Goal: Information Seeking & Learning: Check status

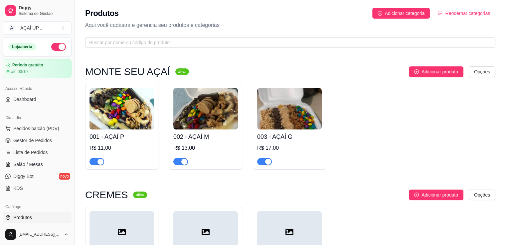
click at [129, 105] on img at bounding box center [121, 109] width 65 height 42
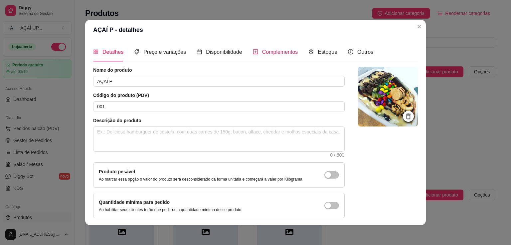
click at [287, 55] on span "Complementos" at bounding box center [280, 52] width 36 height 6
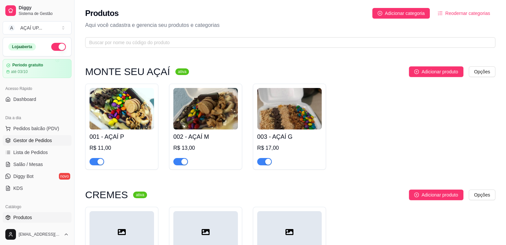
click at [39, 141] on span "Gestor de Pedidos" at bounding box center [32, 140] width 39 height 7
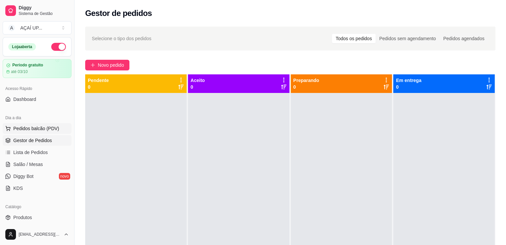
click at [23, 131] on span "Pedidos balcão (PDV)" at bounding box center [36, 128] width 46 height 7
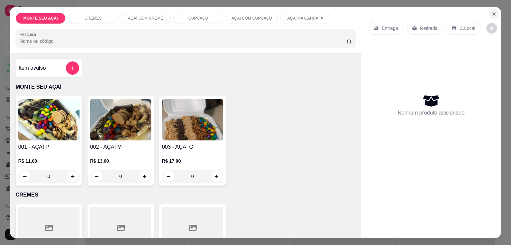
click at [491, 11] on icon "Close" at bounding box center [493, 13] width 5 height 5
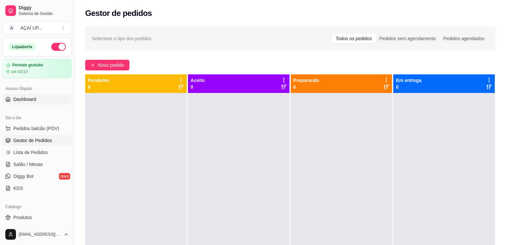
click at [31, 102] on link "Dashboard" at bounding box center [37, 99] width 69 height 11
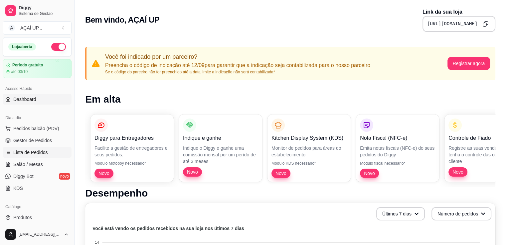
click at [40, 157] on link "Lista de Pedidos" at bounding box center [37, 152] width 69 height 11
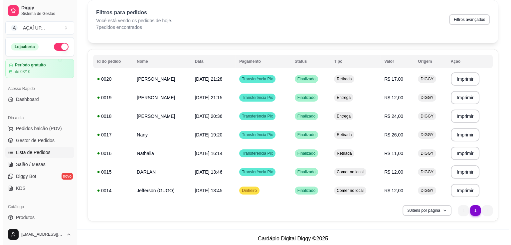
scroll to position [29, 0]
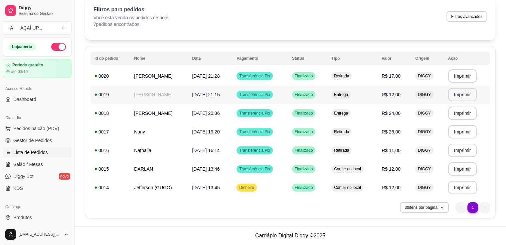
click at [322, 92] on td "Finalizado" at bounding box center [307, 94] width 39 height 19
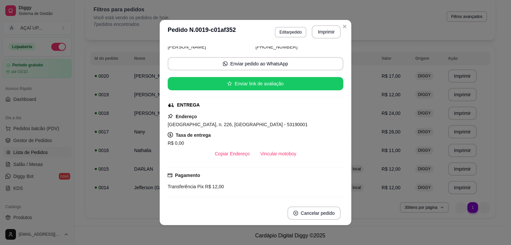
scroll to position [36, 0]
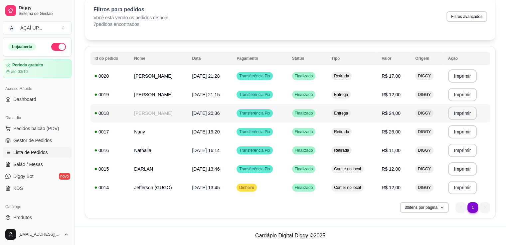
click at [279, 107] on td "Transferência Pix" at bounding box center [259, 113] width 55 height 19
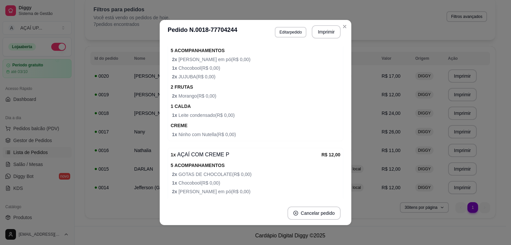
scroll to position [222, 0]
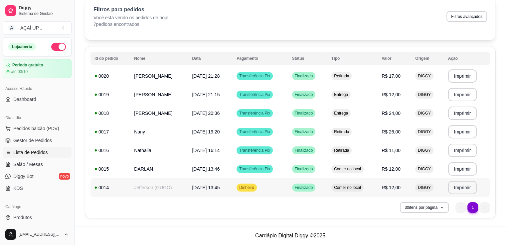
click at [255, 189] on span "Dinheiro" at bounding box center [247, 187] width 18 height 5
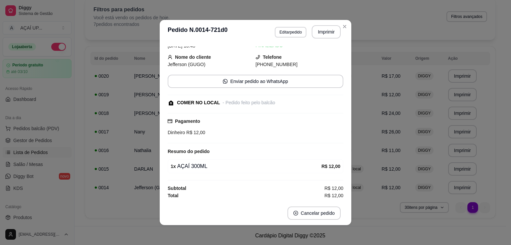
scroll to position [0, 0]
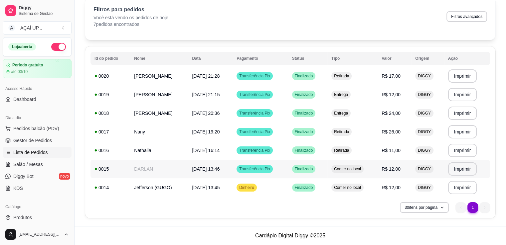
click at [232, 170] on td "[DATE] 13:46" at bounding box center [210, 169] width 45 height 19
click at [39, 219] on link "Produtos" at bounding box center [37, 217] width 69 height 11
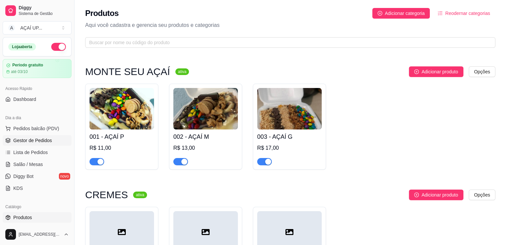
click at [43, 143] on span "Gestor de Pedidos" at bounding box center [32, 140] width 39 height 7
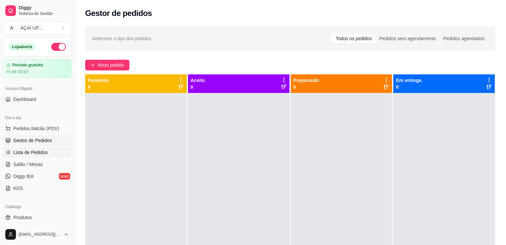
click at [36, 155] on span "Lista de Pedidos" at bounding box center [30, 152] width 35 height 7
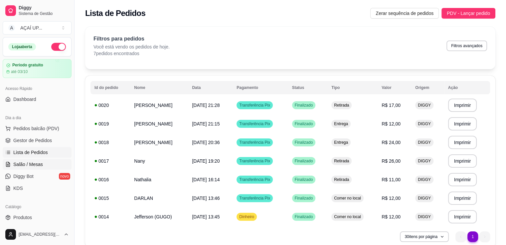
click at [46, 167] on link "Salão / Mesas" at bounding box center [37, 164] width 69 height 11
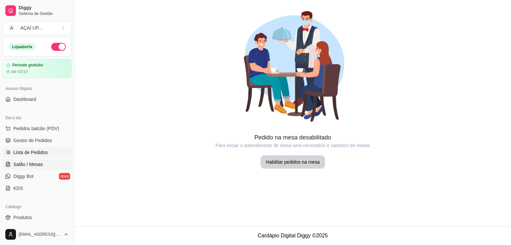
click at [46, 156] on link "Lista de Pedidos" at bounding box center [37, 152] width 69 height 11
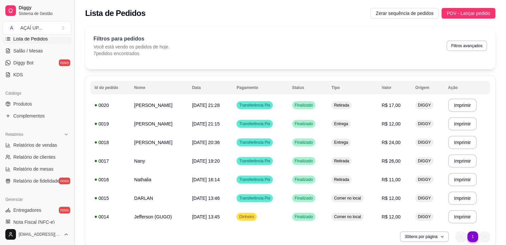
scroll to position [115, 0]
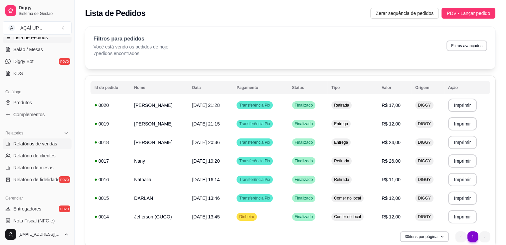
click at [41, 145] on span "Relatórios de vendas" at bounding box center [35, 144] width 44 height 7
select select "ALL"
select select "0"
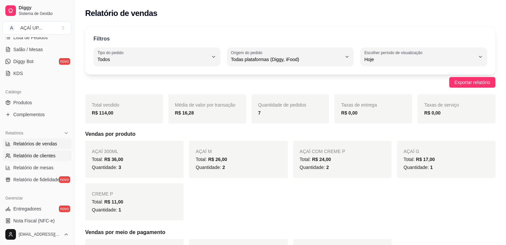
click at [45, 159] on link "Relatório de clientes" at bounding box center [37, 156] width 69 height 11
select select "30"
select select "HIGHEST_TOTAL_SPENT_WITH_ORDERS"
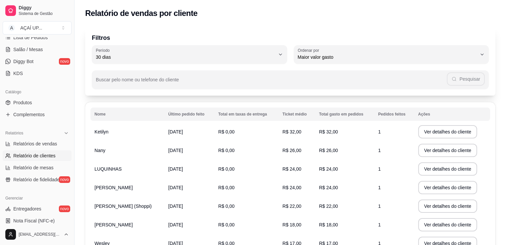
scroll to position [128, 0]
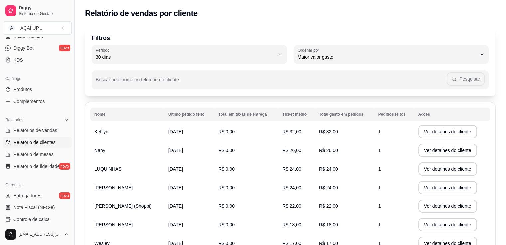
click at [164, 122] on table "Nome Último pedido feito Total em taxas de entrega Ticket médio Total gasto em …" at bounding box center [289, 208] width 399 height 201
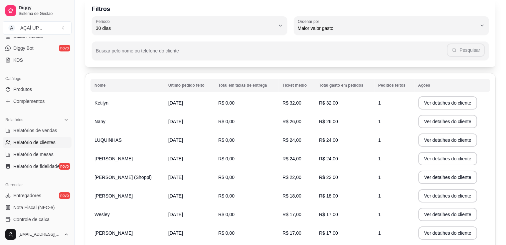
scroll to position [4, 0]
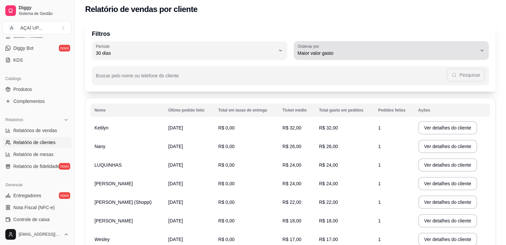
click at [434, 57] on button "Ordenar por Maior valor gasto" at bounding box center [391, 50] width 195 height 19
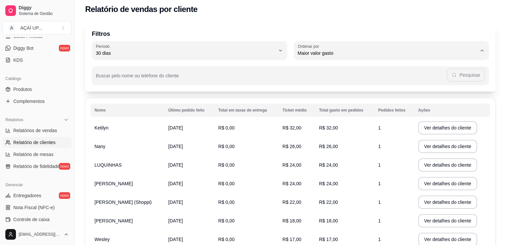
click at [402, 103] on span "Último pedido feito" at bounding box center [387, 101] width 171 height 6
type input "LAST_ORDER_MADE_AT"
select select "LAST_ORDER_MADE_AT"
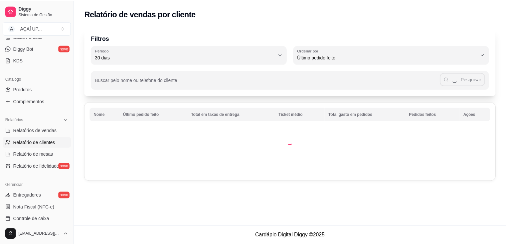
scroll to position [6, 0]
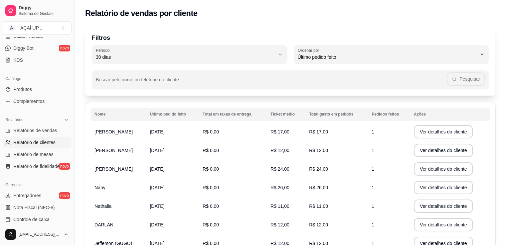
click at [390, 66] on div "Buscar pelo nome ou telefone do cliente Pesquisar" at bounding box center [290, 76] width 397 height 25
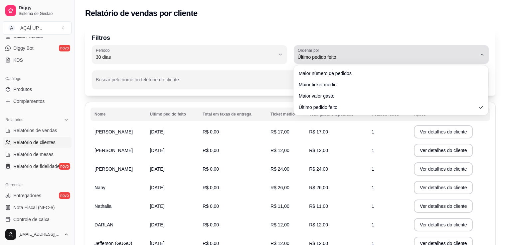
click at [388, 60] on span "Último pedido feito" at bounding box center [387, 57] width 179 height 7
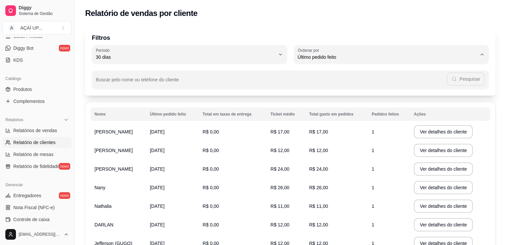
click at [380, 74] on span "Maior número de pedidos" at bounding box center [387, 73] width 171 height 6
type input "HIGHEST_ORDER_COUNT"
select select "HIGHEST_ORDER_COUNT"
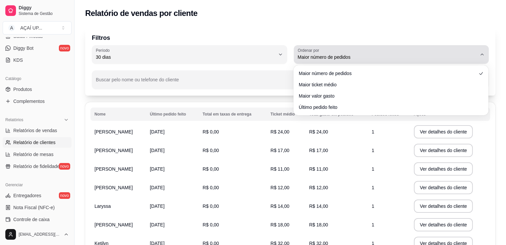
click at [398, 58] on span "Maior número de pedidos" at bounding box center [387, 57] width 179 height 7
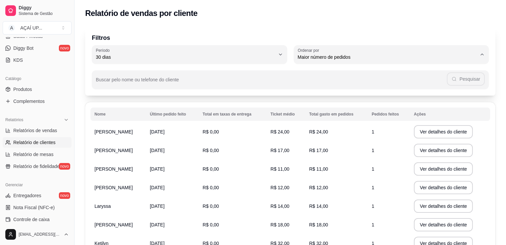
click at [392, 84] on span "Maior ticket médio" at bounding box center [387, 84] width 171 height 6
type input "HIGHEST_AVERAGE_TICKET"
select select "HIGHEST_AVERAGE_TICKET"
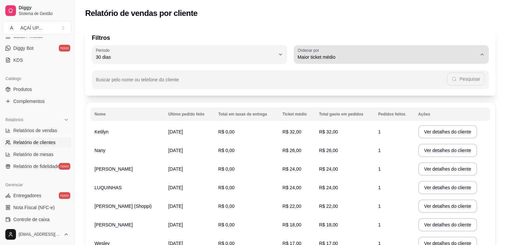
click at [398, 55] on span "Maior ticket médio" at bounding box center [387, 57] width 179 height 7
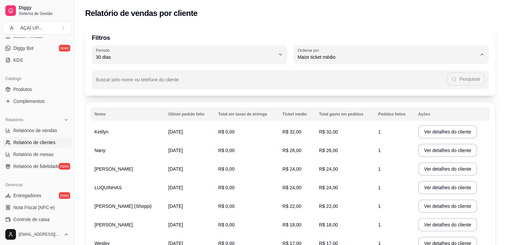
click at [381, 98] on span "Maior valor gasto" at bounding box center [387, 95] width 171 height 6
type input "HIGHEST_TOTAL_SPENT_WITH_ORDERS"
select select "HIGHEST_TOTAL_SPENT_WITH_ORDERS"
click at [42, 156] on span "Relatório de mesas" at bounding box center [33, 154] width 40 height 7
select select "TOTAL_OF_ORDERS"
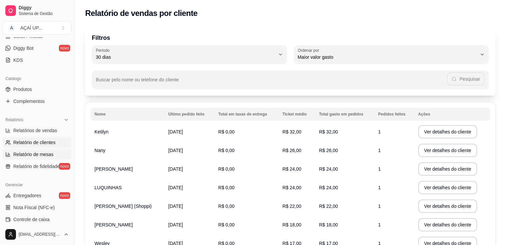
select select "7"
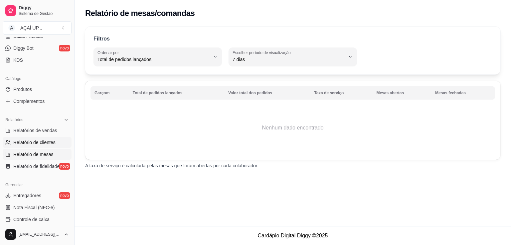
click at [51, 142] on span "Relatório de clientes" at bounding box center [34, 142] width 42 height 7
select select "30"
select select "HIGHEST_TOTAL_SPENT_WITH_ORDERS"
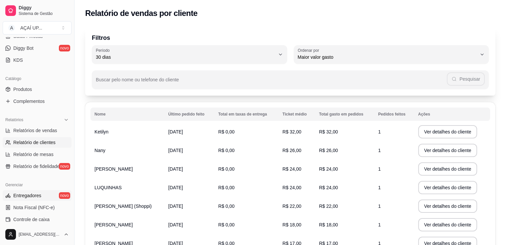
click at [24, 200] on link "Entregadores novo" at bounding box center [37, 196] width 69 height 11
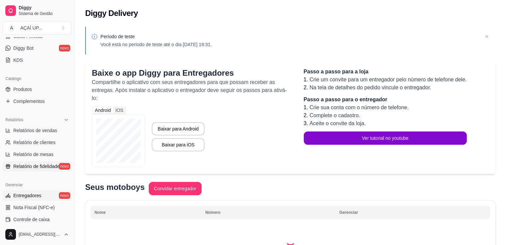
click at [34, 168] on span "Relatório de fidelidade" at bounding box center [36, 166] width 46 height 7
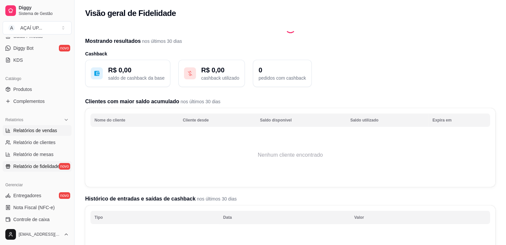
click at [34, 133] on span "Relatórios de vendas" at bounding box center [35, 130] width 44 height 7
select select "ALL"
select select "0"
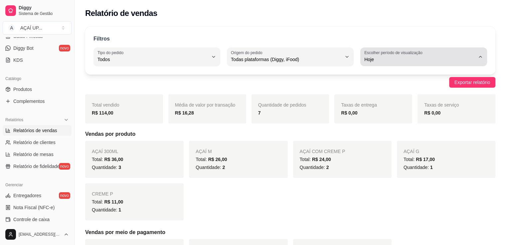
click at [399, 66] on button "Escolher período de visualização Hoje" at bounding box center [423, 57] width 127 height 19
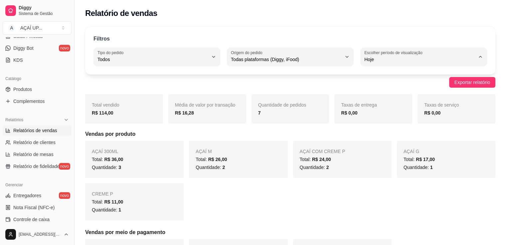
click at [403, 95] on span "7 dias" at bounding box center [420, 97] width 105 height 6
type input "7"
select select "7"
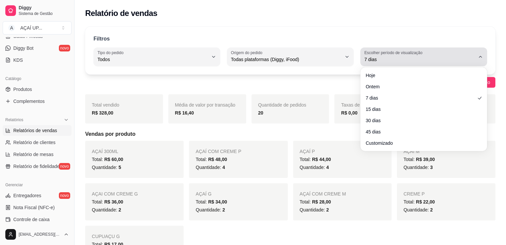
click at [415, 62] on span "7 dias" at bounding box center [419, 59] width 111 height 7
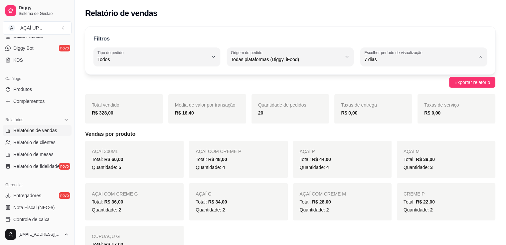
click at [407, 87] on span "Ontem" at bounding box center [420, 86] width 105 height 6
type input "1"
select select "1"
click at [248, 163] on div "Total: R$ 36,00" at bounding box center [238, 160] width 85 height 8
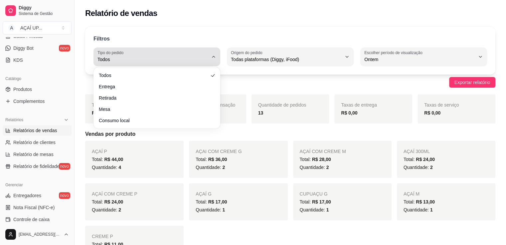
click at [202, 64] on button "Tipo do pedido Todos" at bounding box center [156, 57] width 127 height 19
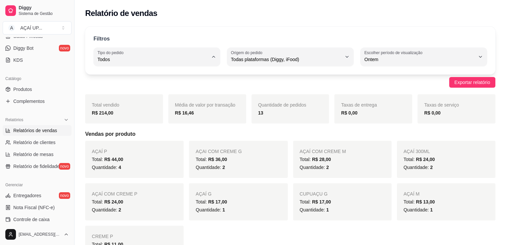
click at [179, 124] on li "Consumo local" at bounding box center [156, 118] width 116 height 10
type input "EAT_IN"
select select "EAT_IN"
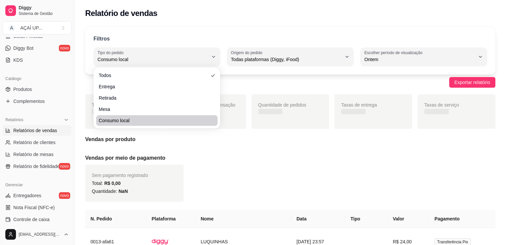
scroll to position [6, 0]
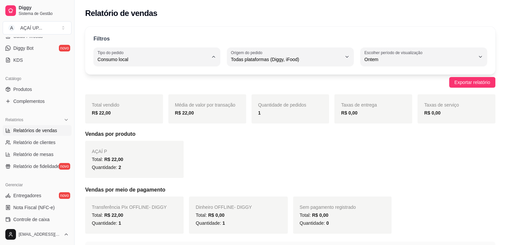
click at [171, 110] on body "Diggy Sistema de Gestão A AÇAÍ UP ... Loja aberta Período gratuito até 03/10 Ac…" at bounding box center [253, 122] width 506 height 245
type input "IN_STORE"
select select "IN_STORE"
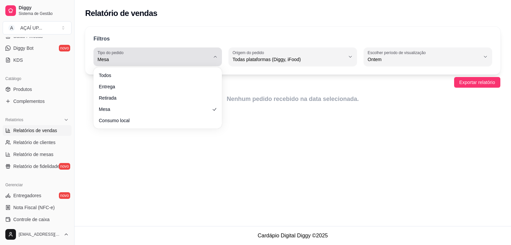
click at [178, 61] on span "Mesa" at bounding box center [153, 59] width 112 height 7
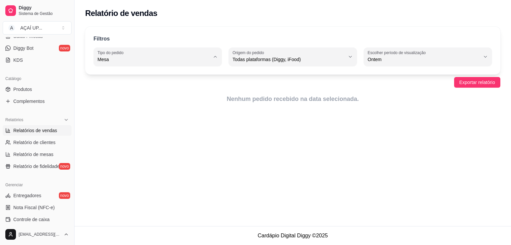
click at [166, 97] on span "Retirada" at bounding box center [154, 97] width 107 height 6
type input "PICKUP"
select select "PICKUP"
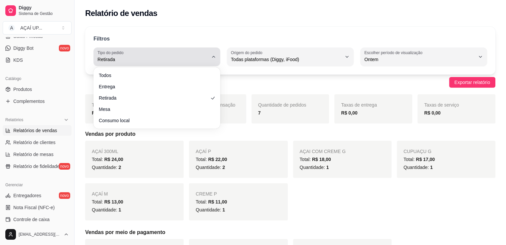
click at [178, 64] on button "Tipo do pedido Retirada" at bounding box center [156, 57] width 127 height 19
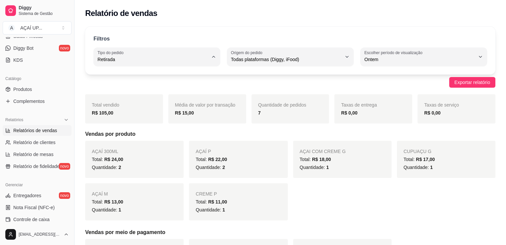
click at [168, 86] on span "Entrega" at bounding box center [153, 86] width 105 height 6
type input "DELIVERY"
select select "DELIVERY"
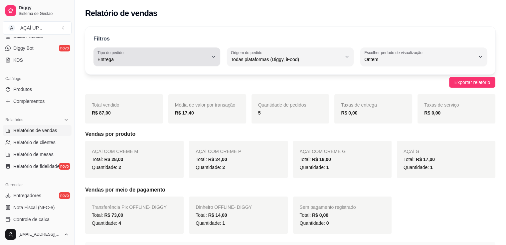
click at [189, 59] on span "Entrega" at bounding box center [152, 59] width 111 height 7
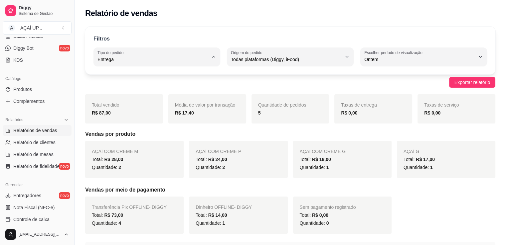
click at [173, 76] on span "Todos" at bounding box center [153, 75] width 105 height 6
type input "ALL"
select select "ALL"
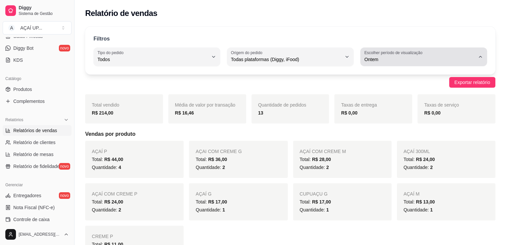
click at [386, 64] on button "Escolher período de visualização Ontem" at bounding box center [423, 57] width 127 height 19
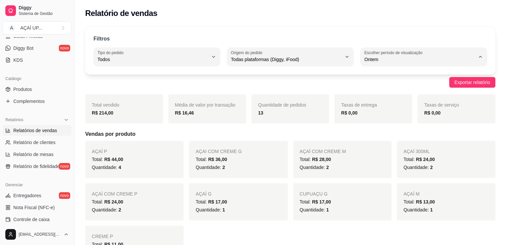
click at [387, 75] on span "Hoje" at bounding box center [420, 75] width 105 height 6
type input "0"
select select "0"
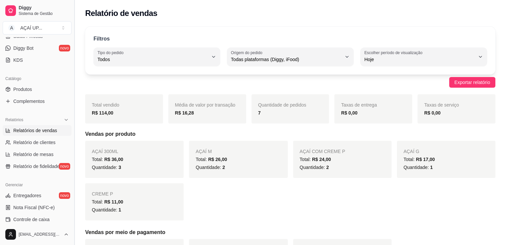
drag, startPoint x: 72, startPoint y: 127, endPoint x: 72, endPoint y: 121, distance: 6.3
click at [72, 121] on button "Toggle Sidebar" at bounding box center [73, 122] width 5 height 245
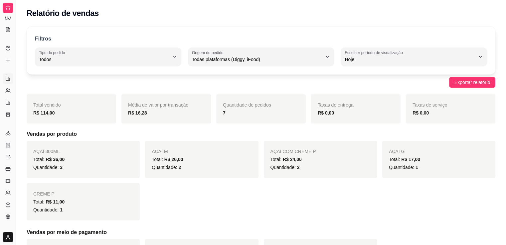
scroll to position [69, 0]
drag, startPoint x: 18, startPoint y: 132, endPoint x: 45, endPoint y: 128, distance: 27.3
click at [15, 118] on button "Toggle Sidebar" at bounding box center [15, 122] width 5 height 245
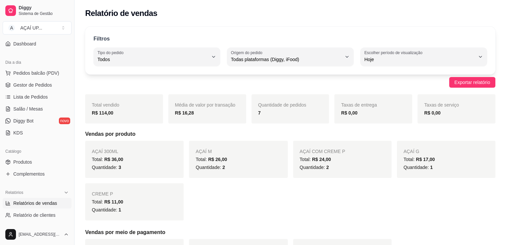
scroll to position [37, 0]
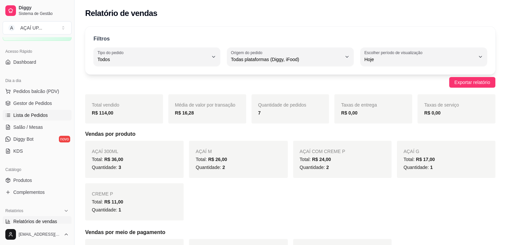
click at [41, 114] on span "Lista de Pedidos" at bounding box center [30, 115] width 35 height 7
